Goal: Navigation & Orientation: Find specific page/section

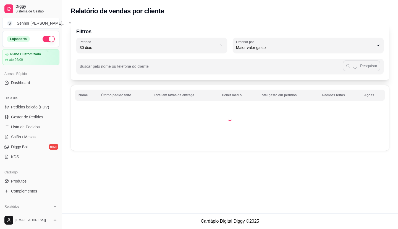
select select "30"
select select "HIGHEST_TOTAL_SPENT_WITH_ORDERS"
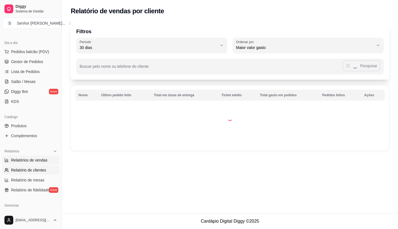
click at [33, 162] on span "Relatórios de vendas" at bounding box center [29, 160] width 37 height 6
select select "ALL"
select select "0"
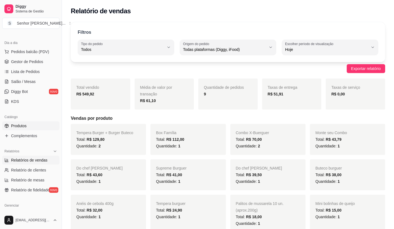
click at [30, 126] on link "Produtos" at bounding box center [30, 125] width 57 height 9
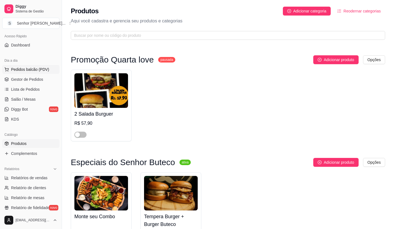
scroll to position [28, 0]
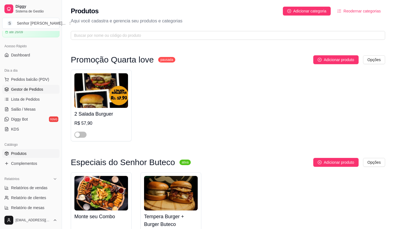
click at [32, 88] on span "Gestor de Pedidos" at bounding box center [27, 90] width 32 height 6
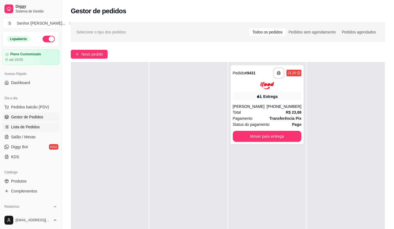
click at [40, 127] on link "Lista de Pedidos" at bounding box center [30, 127] width 57 height 9
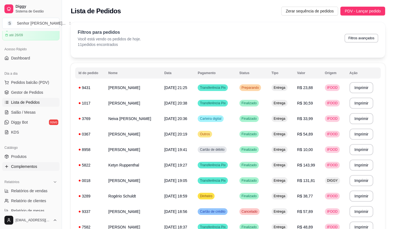
scroll to position [55, 0]
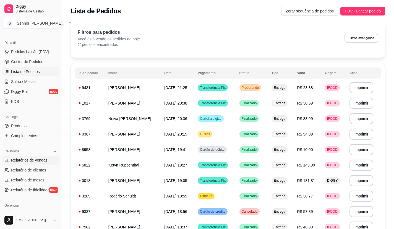
click at [37, 159] on span "Relatórios de vendas" at bounding box center [29, 160] width 37 height 6
select select "ALL"
select select "0"
